Goal: Information Seeking & Learning: Learn about a topic

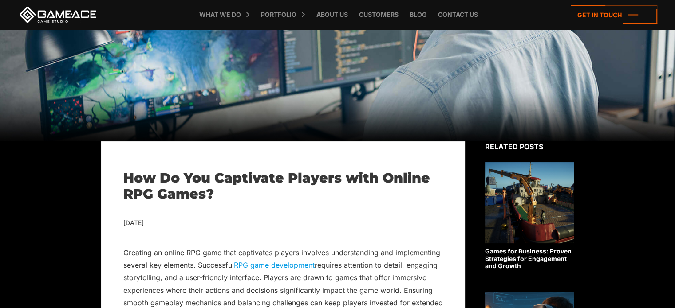
scroll to position [104, 0]
drag, startPoint x: 224, startPoint y: 189, endPoint x: 121, endPoint y: 178, distance: 103.6
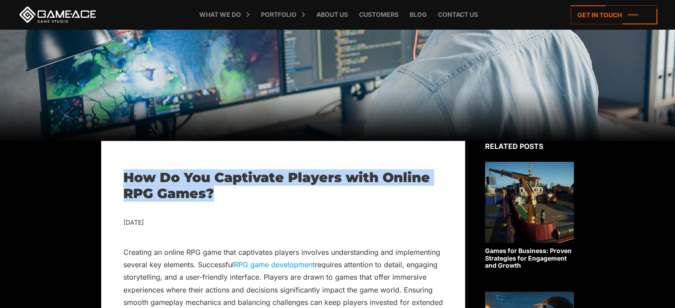
drag, startPoint x: 218, startPoint y: 192, endPoint x: 126, endPoint y: 176, distance: 94.2
click at [126, 176] on h1 "How Do You Captivate Players with Online RPG Games?" at bounding box center [283, 186] width 320 height 32
copy h1 "How Do You Captivate Players with Online RPG Games?"
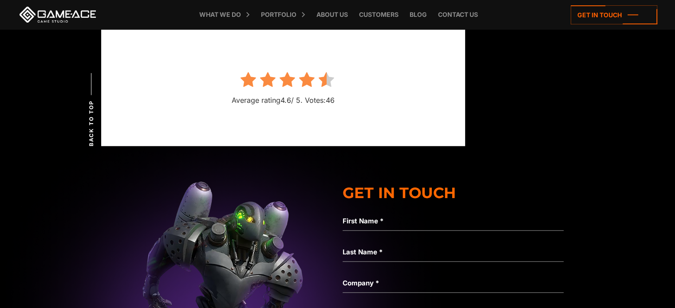
scroll to position [5673, 0]
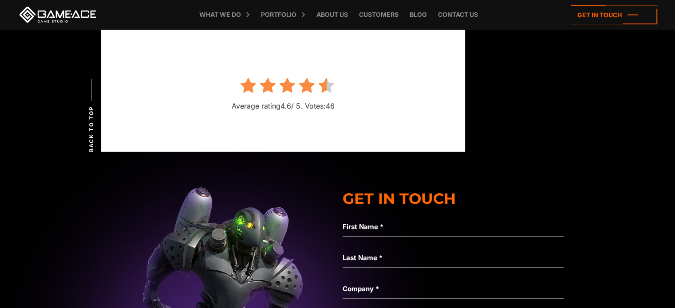
click at [329, 83] on icon at bounding box center [327, 86] width 16 height 16
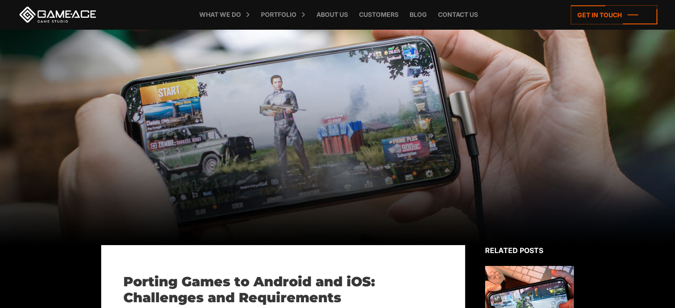
scroll to position [21, 0]
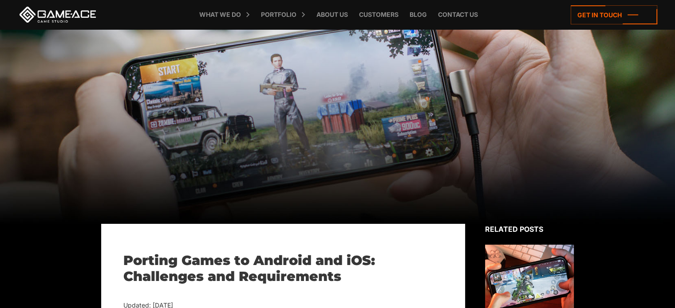
drag, startPoint x: 177, startPoint y: 69, endPoint x: 622, endPoint y: 179, distance: 458.5
click at [622, 179] on div at bounding box center [337, 116] width 675 height 216
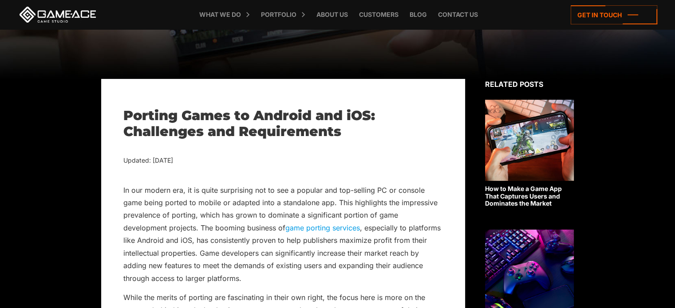
scroll to position [167, 0]
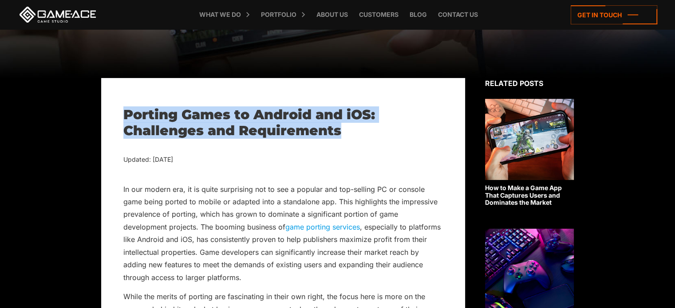
drag, startPoint x: 353, startPoint y: 126, endPoint x: 101, endPoint y: 115, distance: 252.3
copy h1 "Porting Games to Android and iOS: Challenges and Requirements"
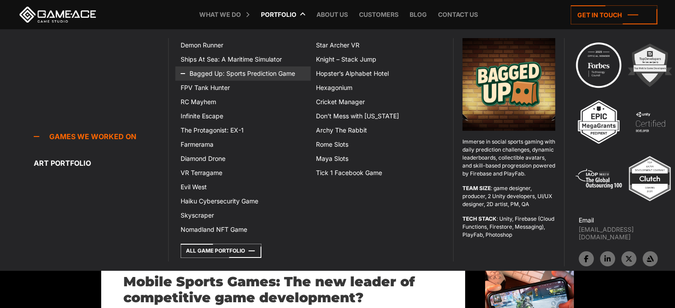
click at [248, 76] on link "Bagged Up: Sports Prediction Game" at bounding box center [242, 74] width 135 height 14
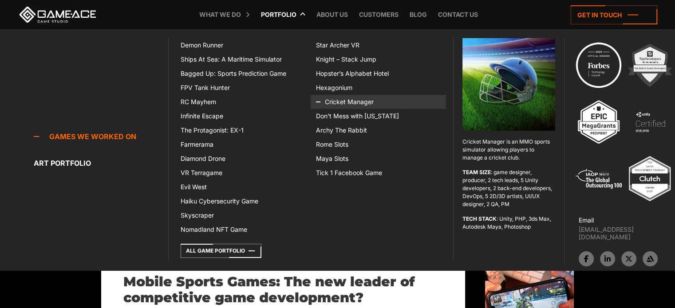
click at [350, 103] on link "Cricket Manager" at bounding box center [378, 102] width 135 height 14
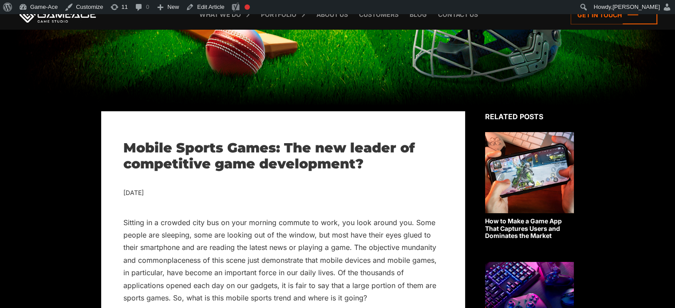
scroll to position [152, 0]
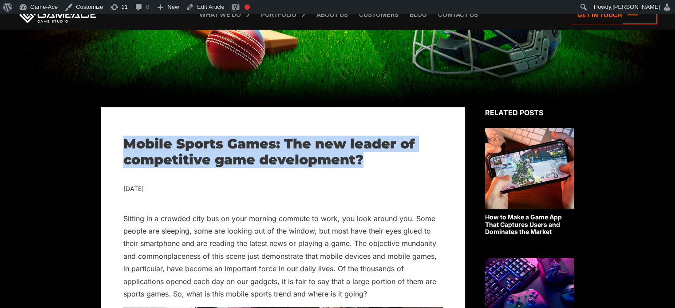
drag, startPoint x: 368, startPoint y: 157, endPoint x: 118, endPoint y: 138, distance: 251.4
copy h1 "Mobile Sports Games: The new leader of competitive game development?"
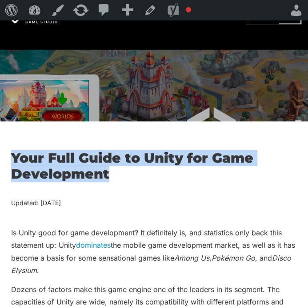
drag, startPoint x: 112, startPoint y: 176, endPoint x: 11, endPoint y: 157, distance: 102.4
click at [11, 157] on h1 "Your Full Guide to Unity for Game Development" at bounding box center [153, 166] width 285 height 32
copy h1 "Your Full Guide to Unity for Game Development"
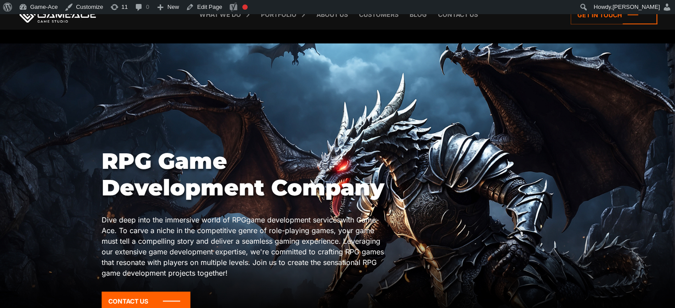
drag, startPoint x: 302, startPoint y: 121, endPoint x: 544, endPoint y: 130, distance: 242.1
click at [544, 130] on div at bounding box center [337, 178] width 675 height 270
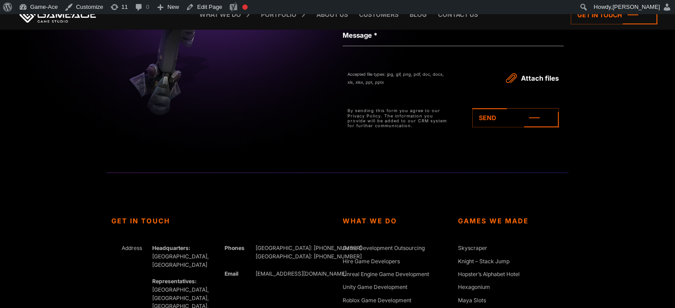
scroll to position [4130, 0]
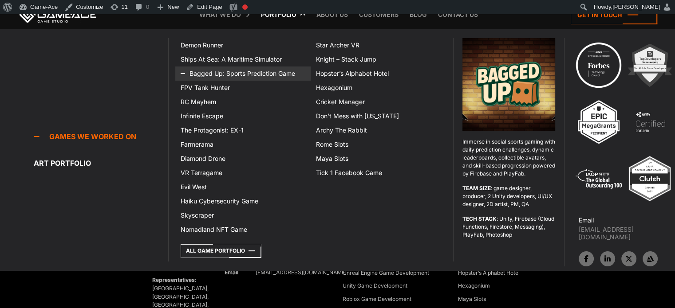
click at [226, 75] on link "Bagged Up: Sports Prediction Game" at bounding box center [242, 74] width 135 height 14
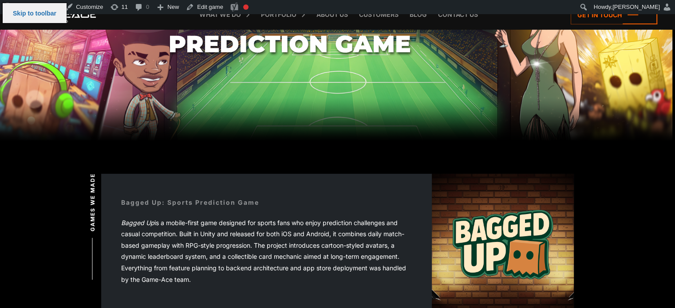
scroll to position [36, 0]
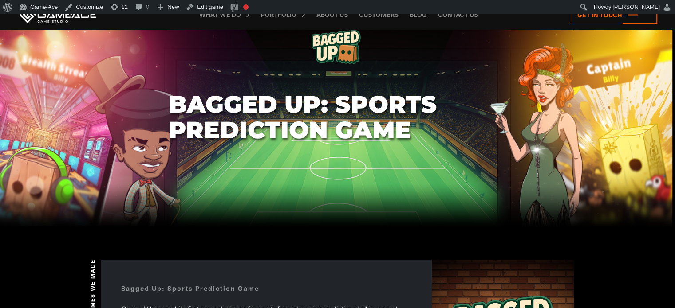
drag, startPoint x: 321, startPoint y: 104, endPoint x: 173, endPoint y: 100, distance: 148.3
drag, startPoint x: 173, startPoint y: 100, endPoint x: 440, endPoint y: 140, distance: 270.2
click at [440, 140] on h1 "Bagged Up: Sports Prediction Game" at bounding box center [338, 117] width 338 height 52
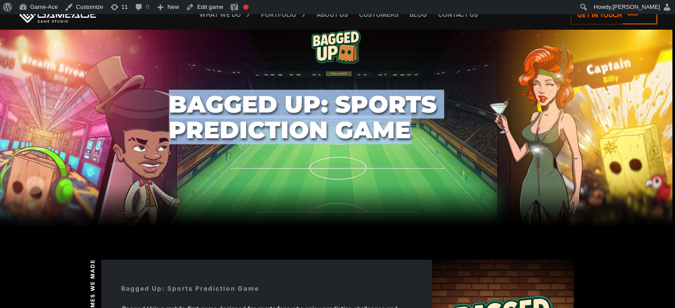
drag, startPoint x: 430, startPoint y: 134, endPoint x: 163, endPoint y: 104, distance: 268.8
click at [163, 104] on section "Bagged Up: Sports Prediction Game" at bounding box center [337, 117] width 675 height 219
copy h1 "Bagged Up: Sports Prediction Game"
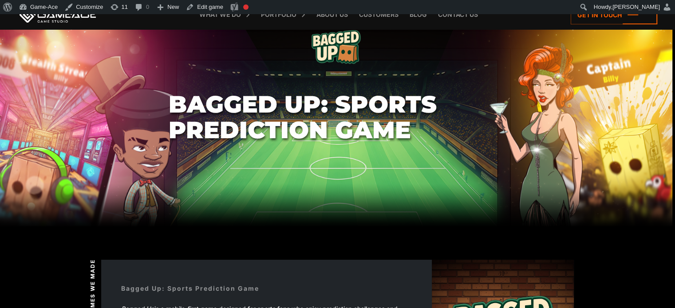
click at [370, 195] on section "Bagged Up: Sports Prediction Game" at bounding box center [337, 117] width 675 height 219
